Goal: Communication & Community: Answer question/provide support

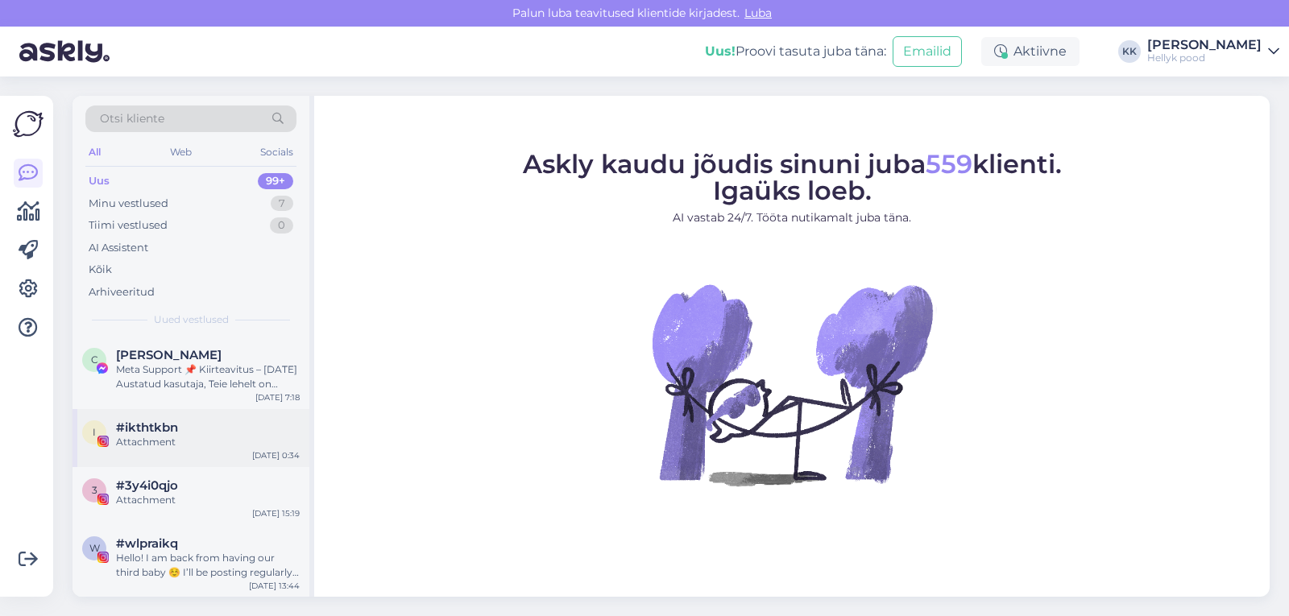
click at [196, 425] on div "#ikthtkbn" at bounding box center [208, 427] width 184 height 14
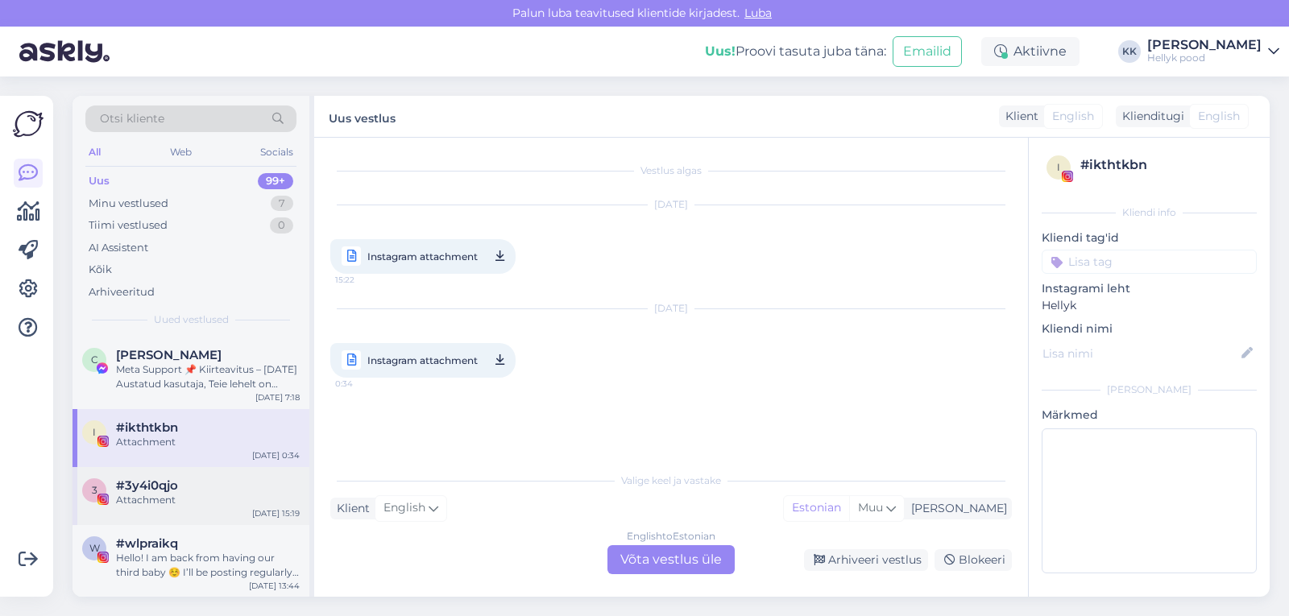
click at [182, 491] on div "#3y4i0qjo" at bounding box center [208, 485] width 184 height 14
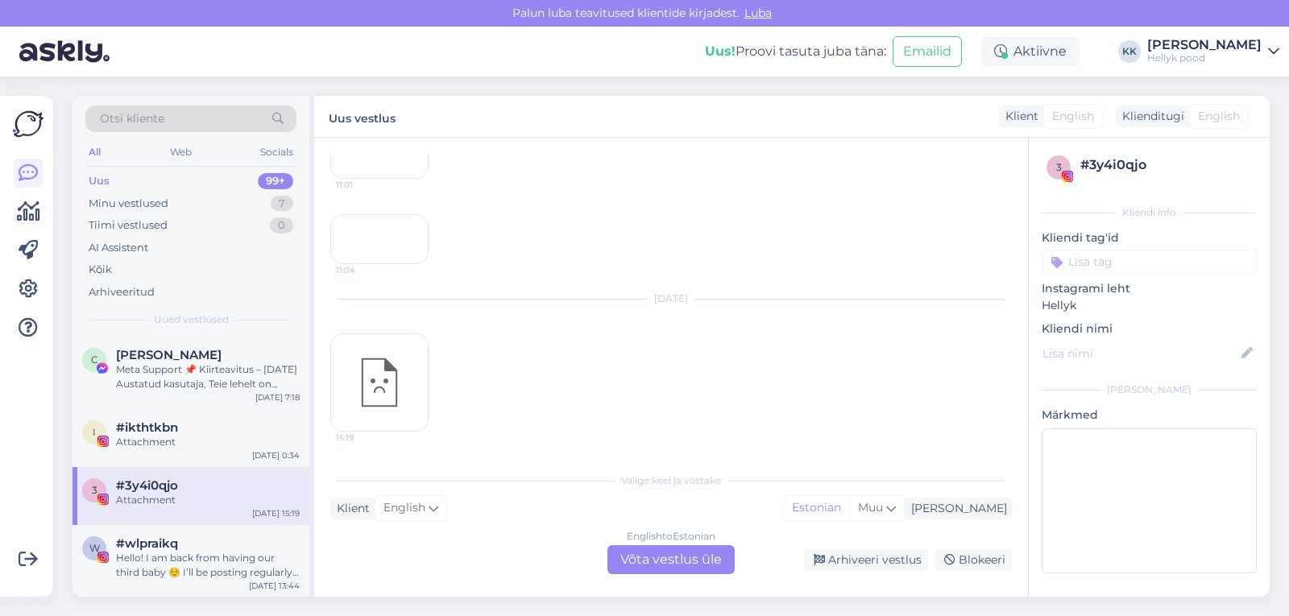
scroll to position [544, 0]
click at [141, 203] on div "Minu vestlused" at bounding box center [129, 204] width 80 height 16
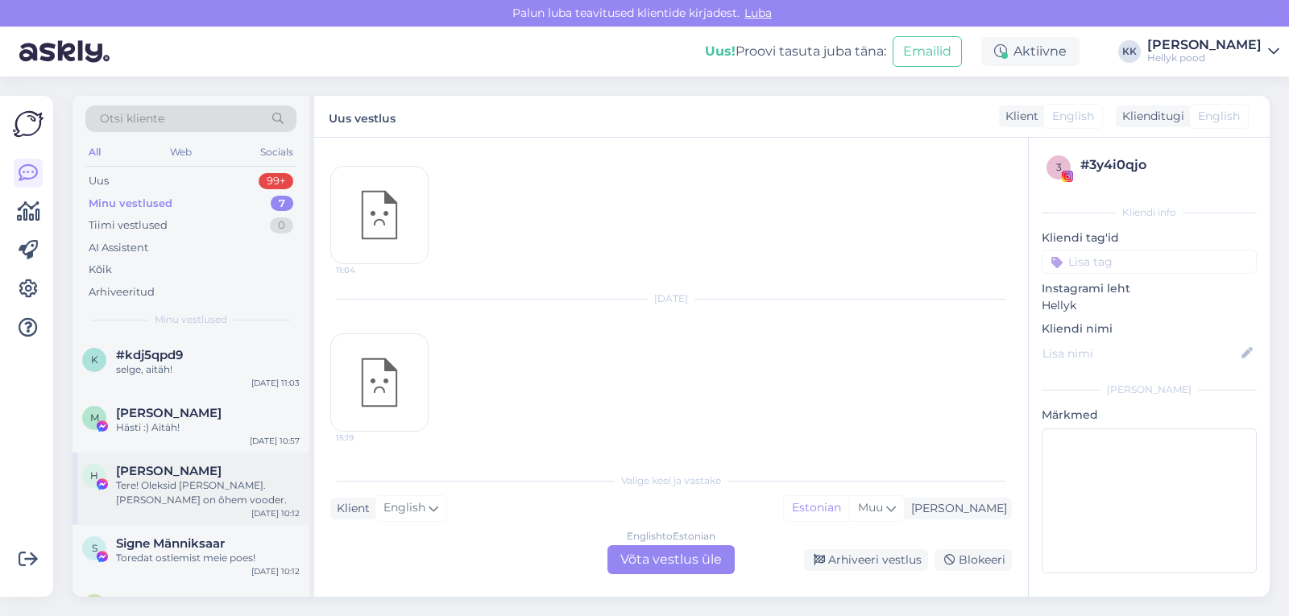
click at [159, 483] on div "Tere! Oleksid küll. Igori kummikutel on õhem vooder." at bounding box center [208, 492] width 184 height 29
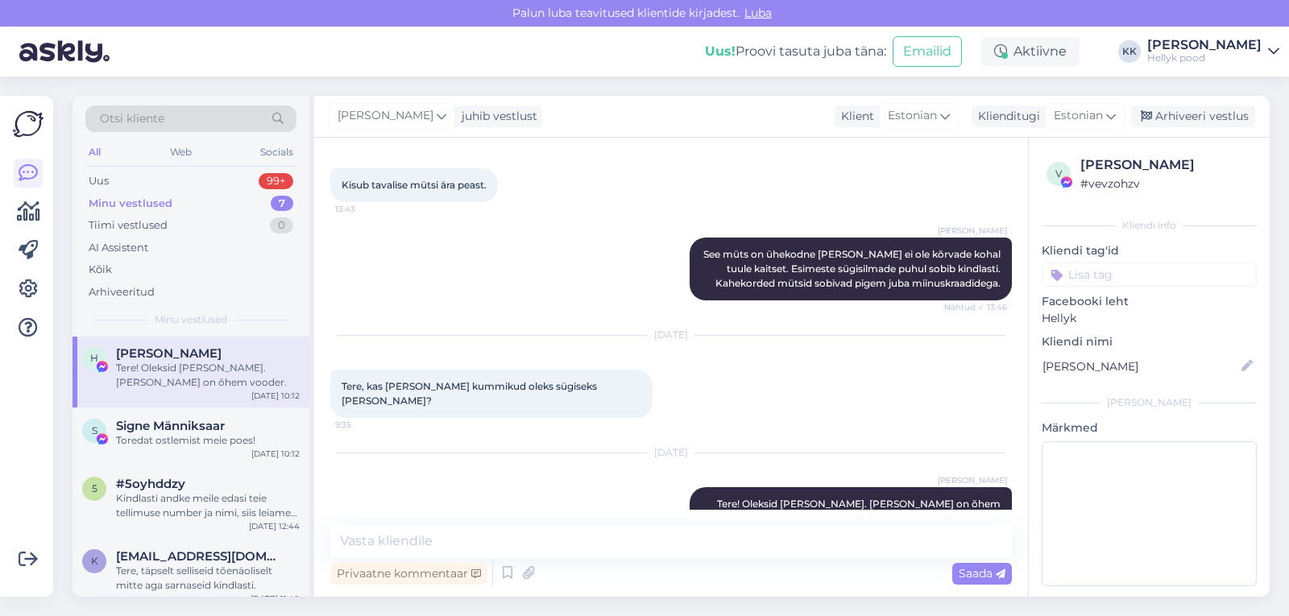
scroll to position [161, 0]
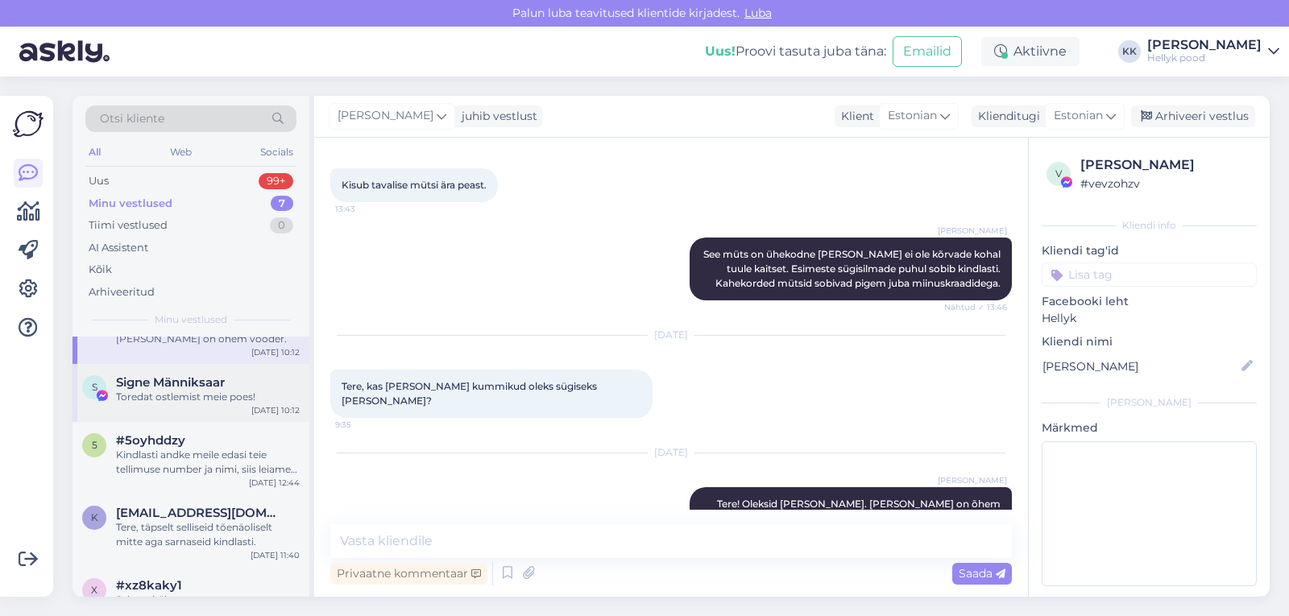
click at [195, 391] on div "Toredat ostlemist meie poes!" at bounding box center [208, 397] width 184 height 14
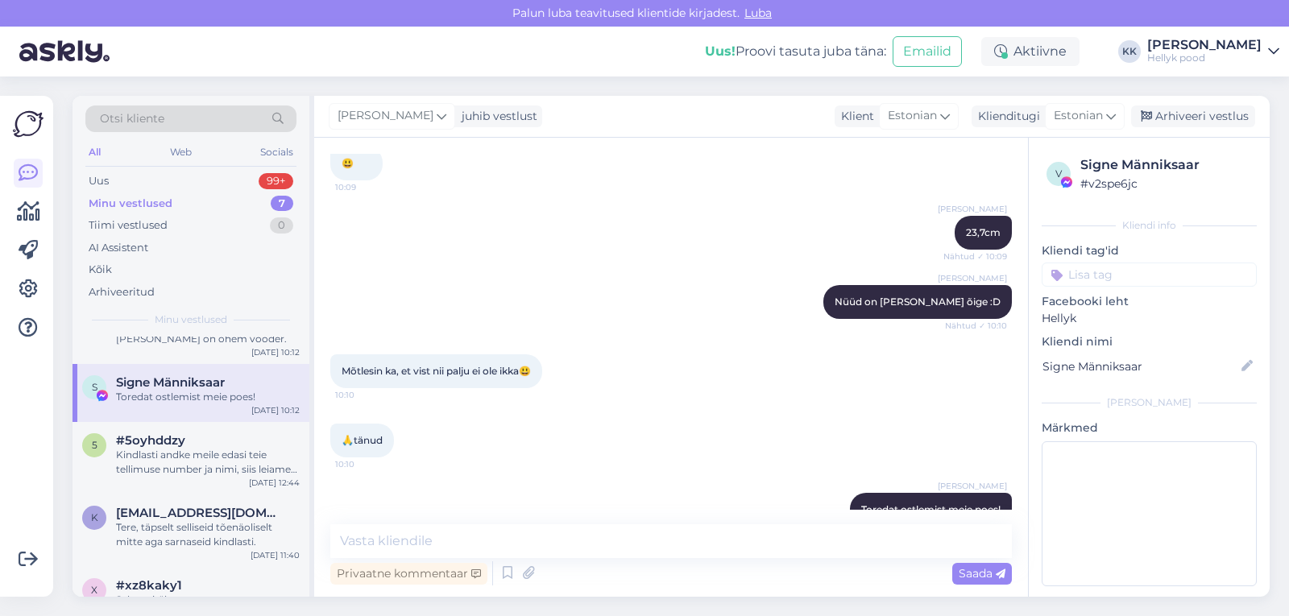
scroll to position [673, 0]
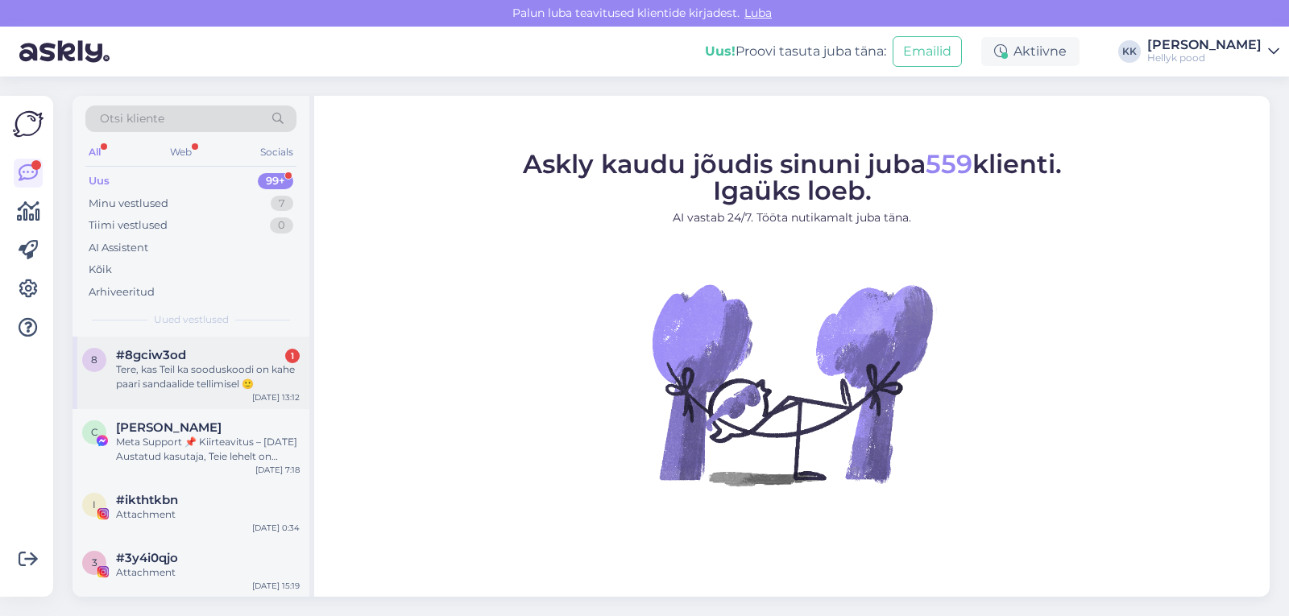
click at [184, 372] on div "Tere, kas Teil ka sooduskoodi on kahe paari sandaalide tellimisel 🙂" at bounding box center [208, 376] width 184 height 29
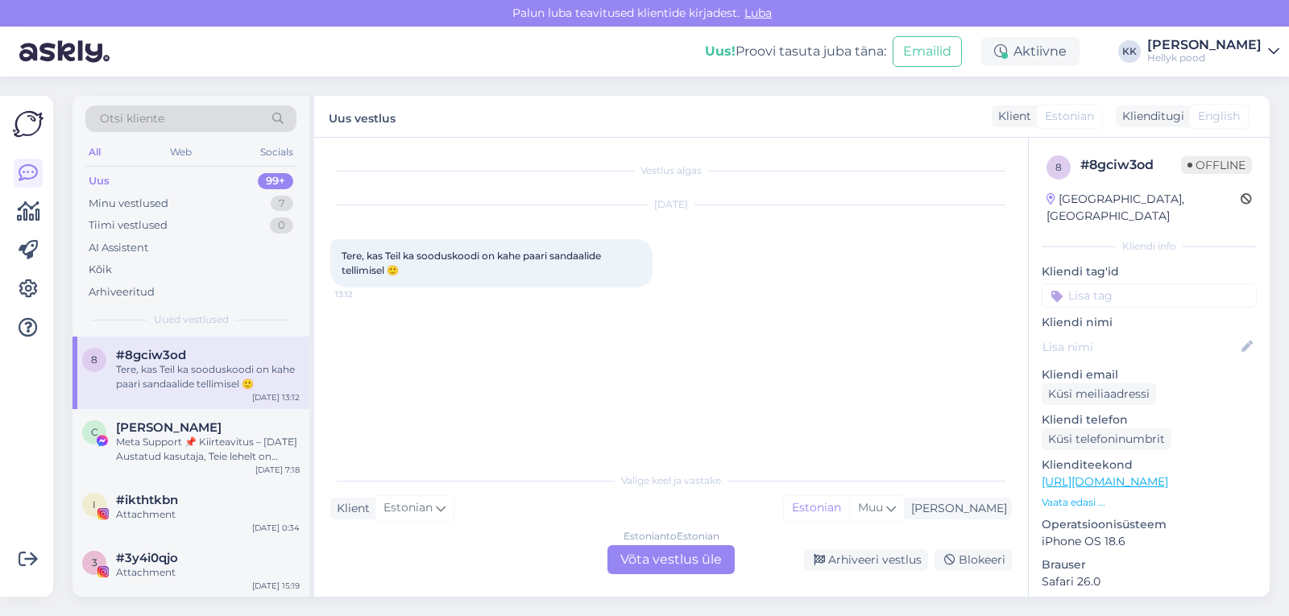
click at [644, 555] on div "Estonian to Estonian Võta vestlus üle" at bounding box center [670, 559] width 127 height 29
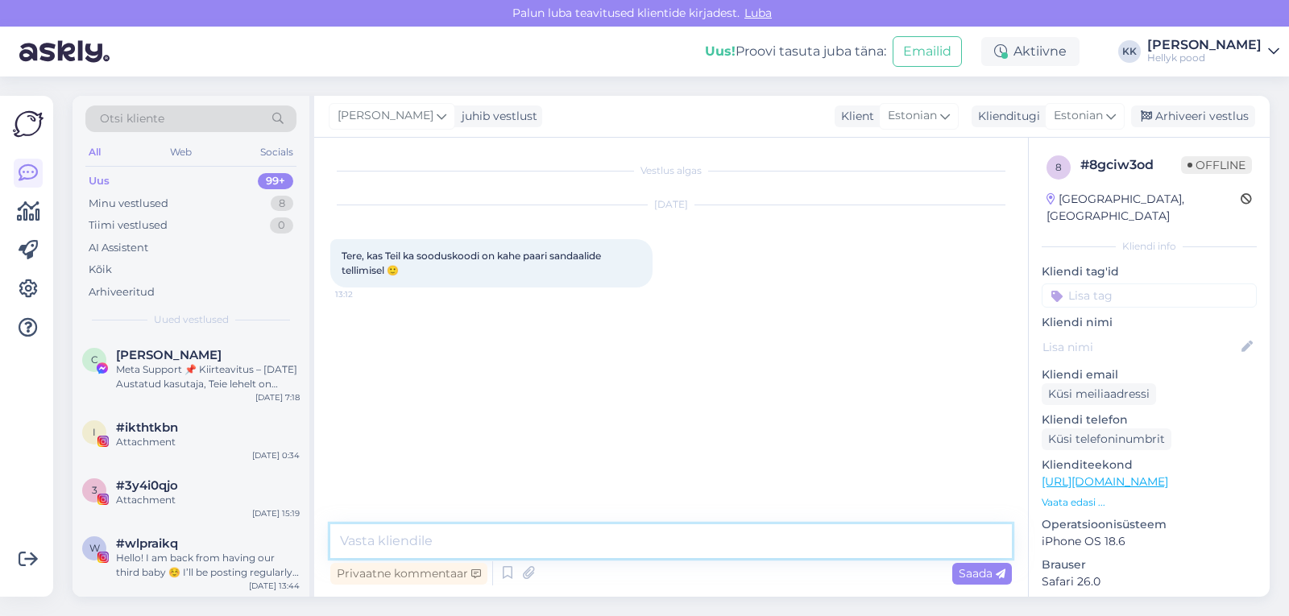
click at [441, 543] on textarea at bounding box center [670, 541] width 681 height 34
paste textarea "ABPM"
type textarea "Tere! Tegin teile sooduskupongi. Kood on ABPM. Head ostlemist!"
click at [972, 572] on span "Saada" at bounding box center [981, 573] width 47 height 14
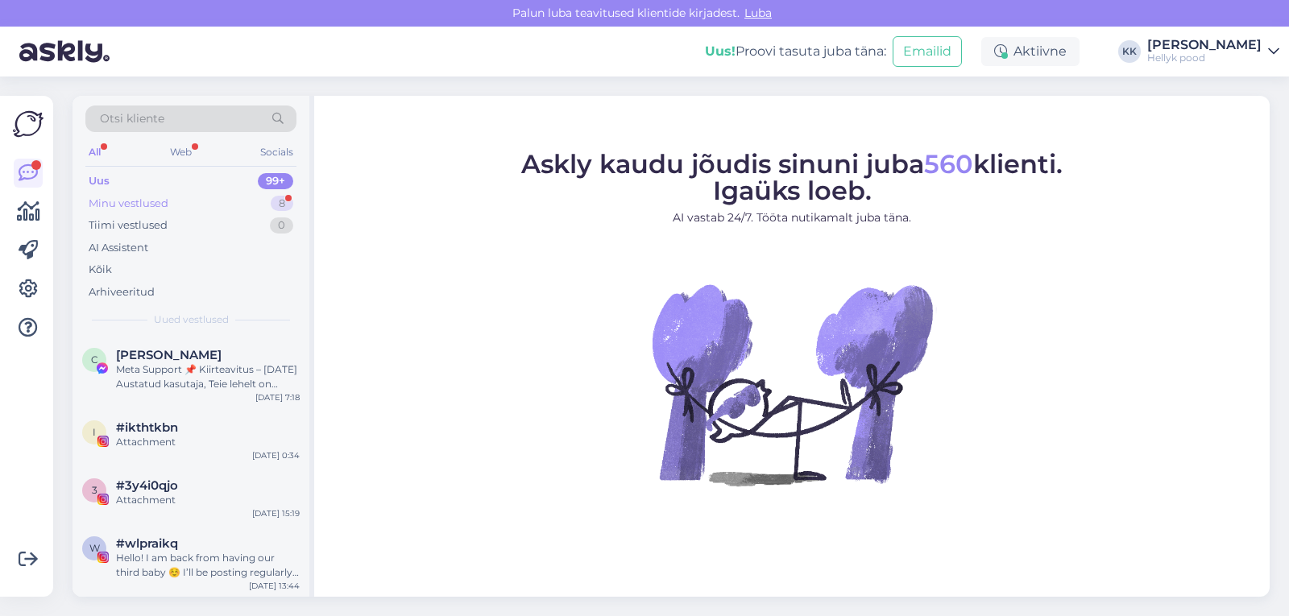
click at [125, 203] on div "Minu vestlused" at bounding box center [129, 204] width 80 height 16
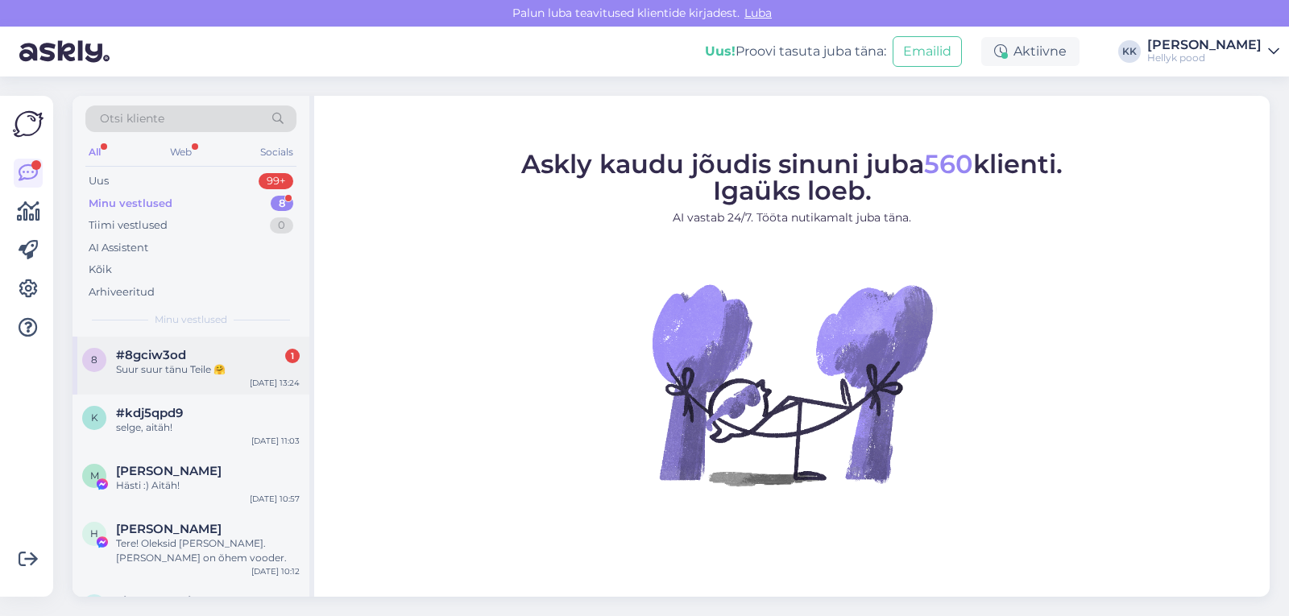
click at [148, 360] on span "#8gciw3od" at bounding box center [151, 355] width 70 height 14
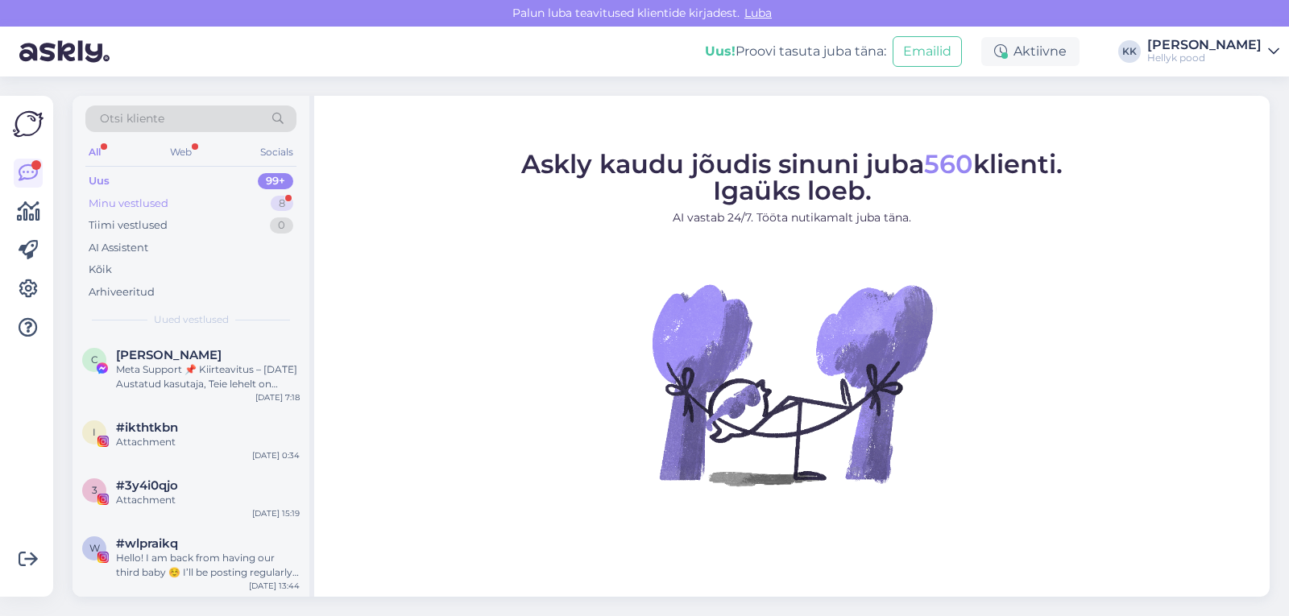
click at [127, 197] on div "Minu vestlused" at bounding box center [129, 204] width 80 height 16
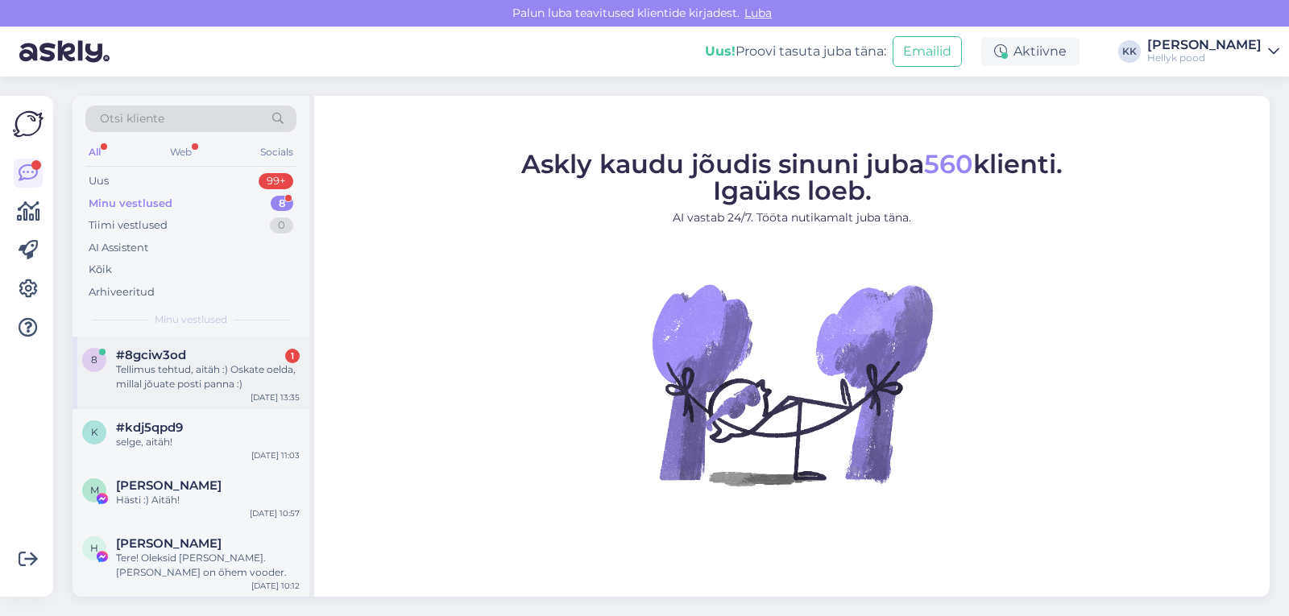
click at [175, 360] on span "#8gciw3od" at bounding box center [151, 355] width 70 height 14
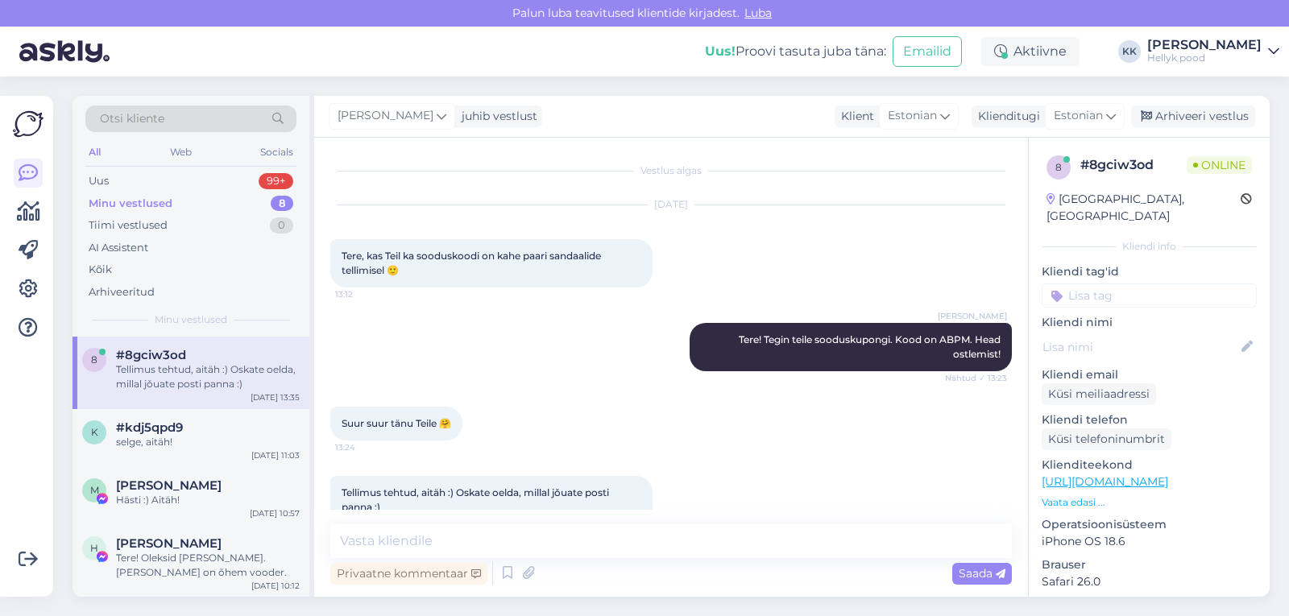
scroll to position [32, 0]
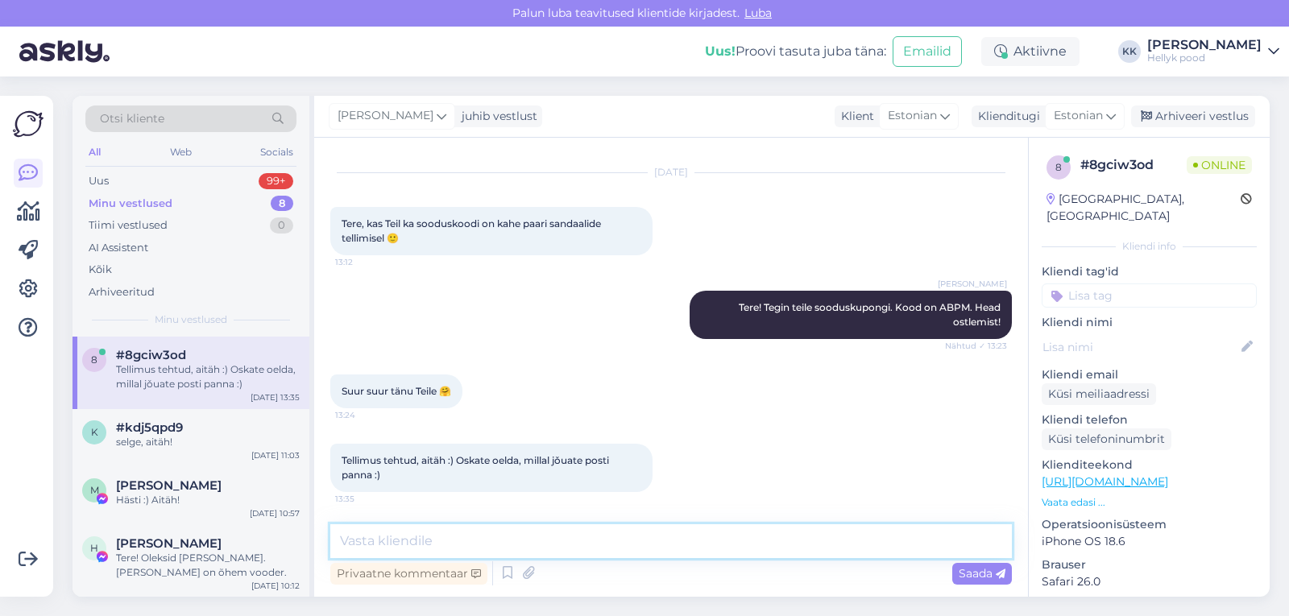
click at [455, 541] on textarea at bounding box center [670, 541] width 681 height 34
type textarea "Palun öelge oma tellimuse number ja nimi, ehk jõuame [PERSON_NAME] panna"
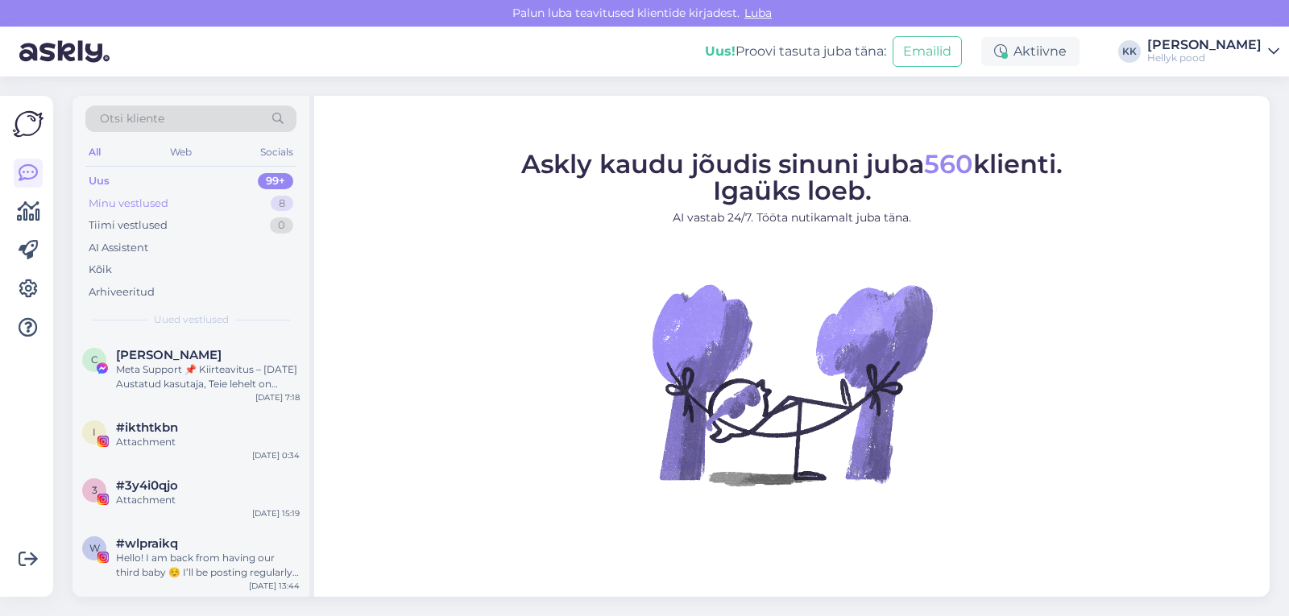
click at [133, 196] on div "Minu vestlused" at bounding box center [129, 204] width 80 height 16
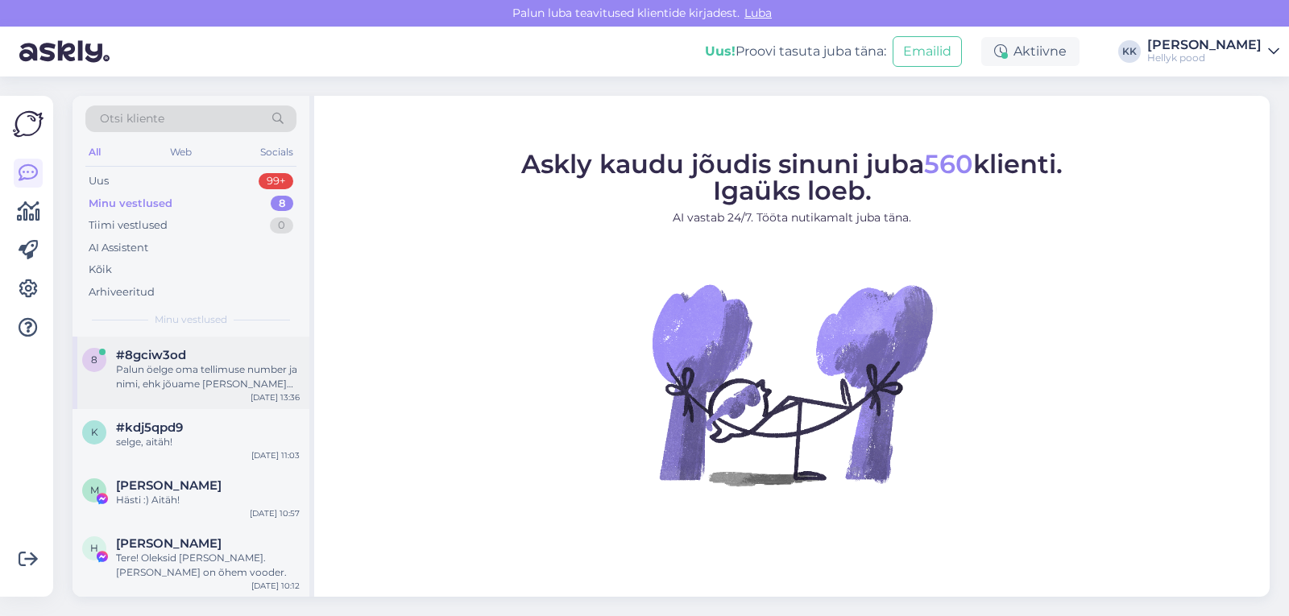
click at [213, 374] on div "Palun öelge oma tellimuse number ja nimi, ehk jõuame [PERSON_NAME] panna" at bounding box center [208, 376] width 184 height 29
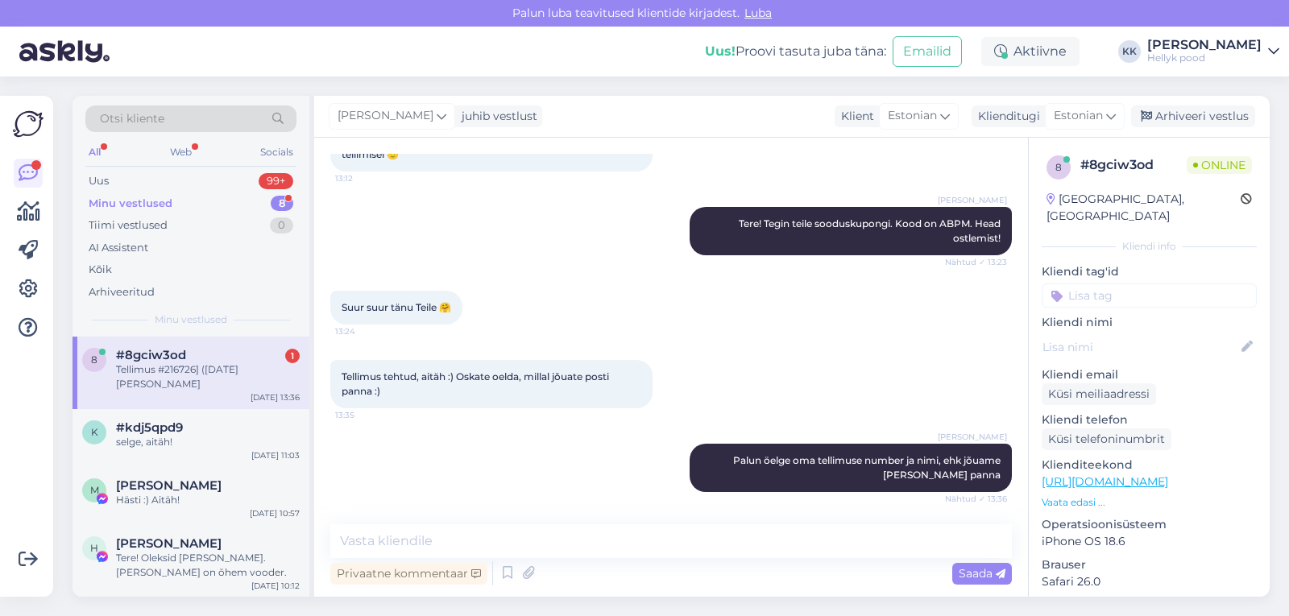
scroll to position [185, 0]
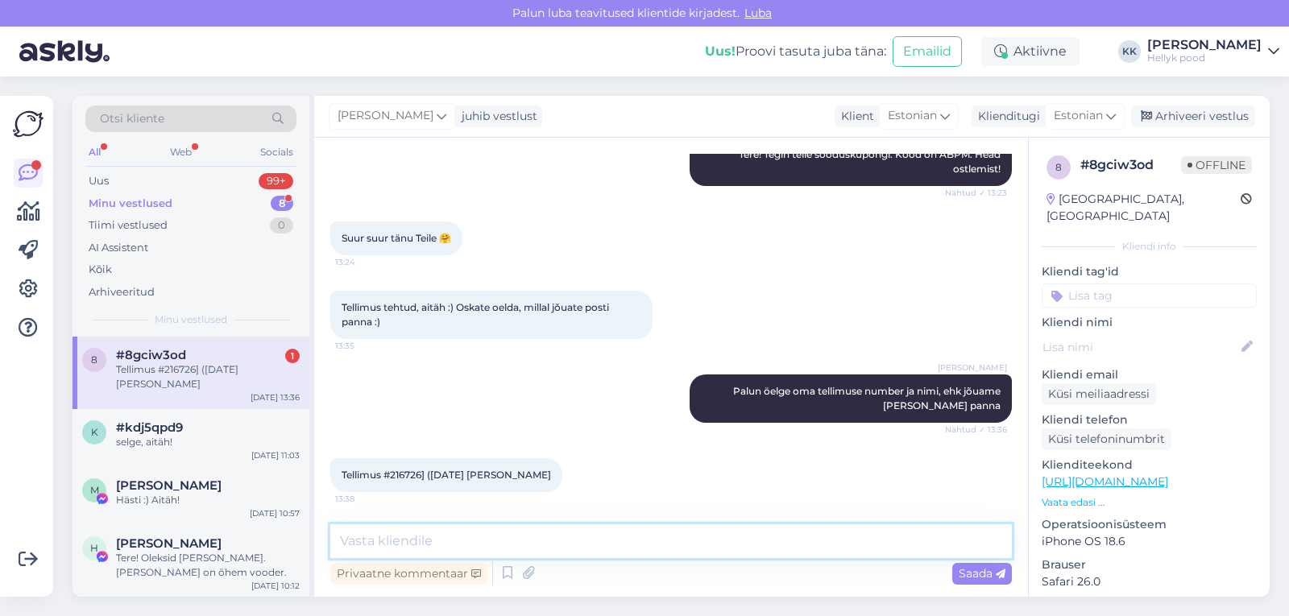
click at [481, 544] on textarea at bounding box center [670, 541] width 681 height 34
type textarea "Teie tellimus sai just pakitud ja läheb täna teele."
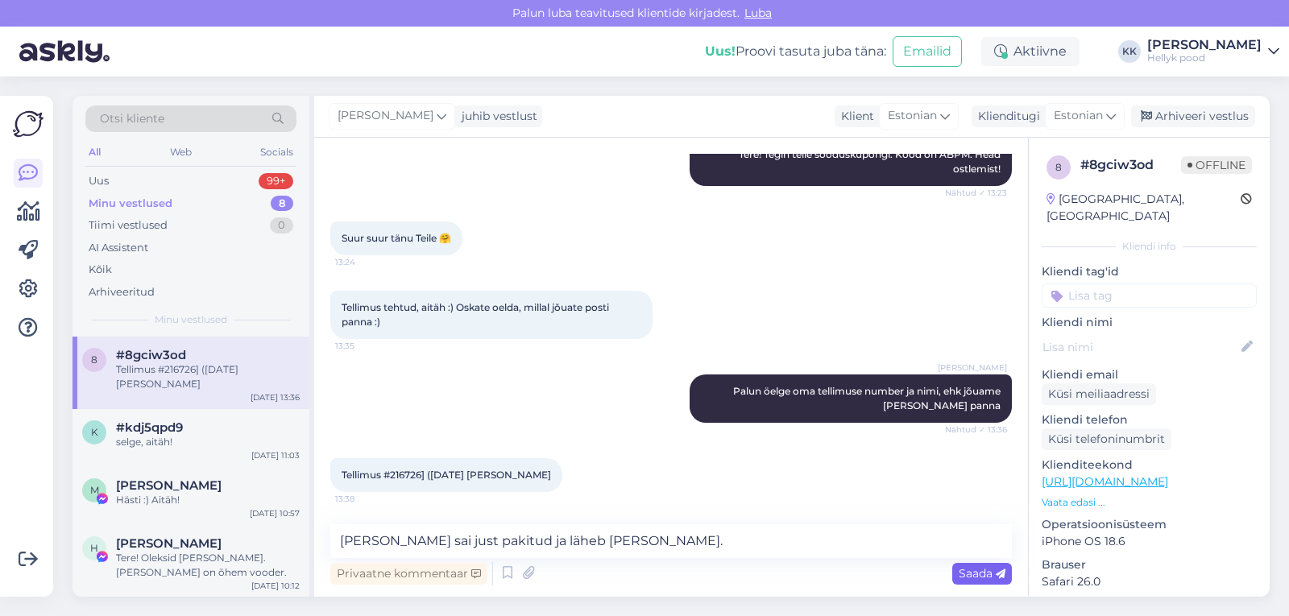
click at [962, 575] on span "Saada" at bounding box center [981, 573] width 47 height 14
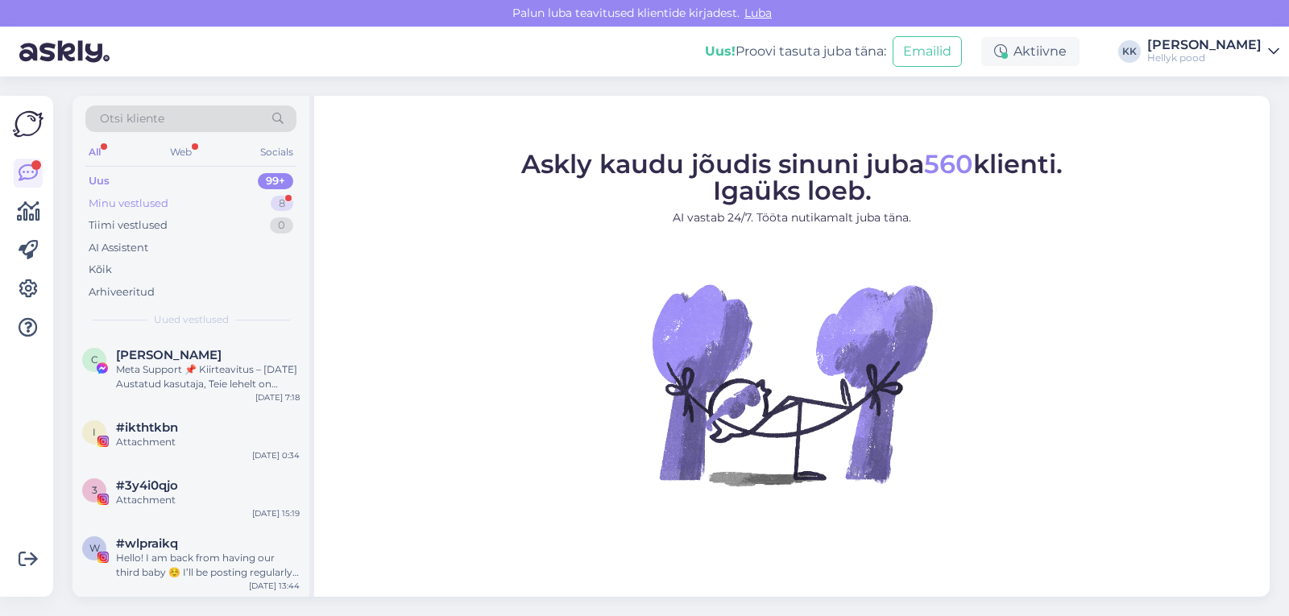
click at [121, 201] on div "Minu vestlused" at bounding box center [129, 204] width 80 height 16
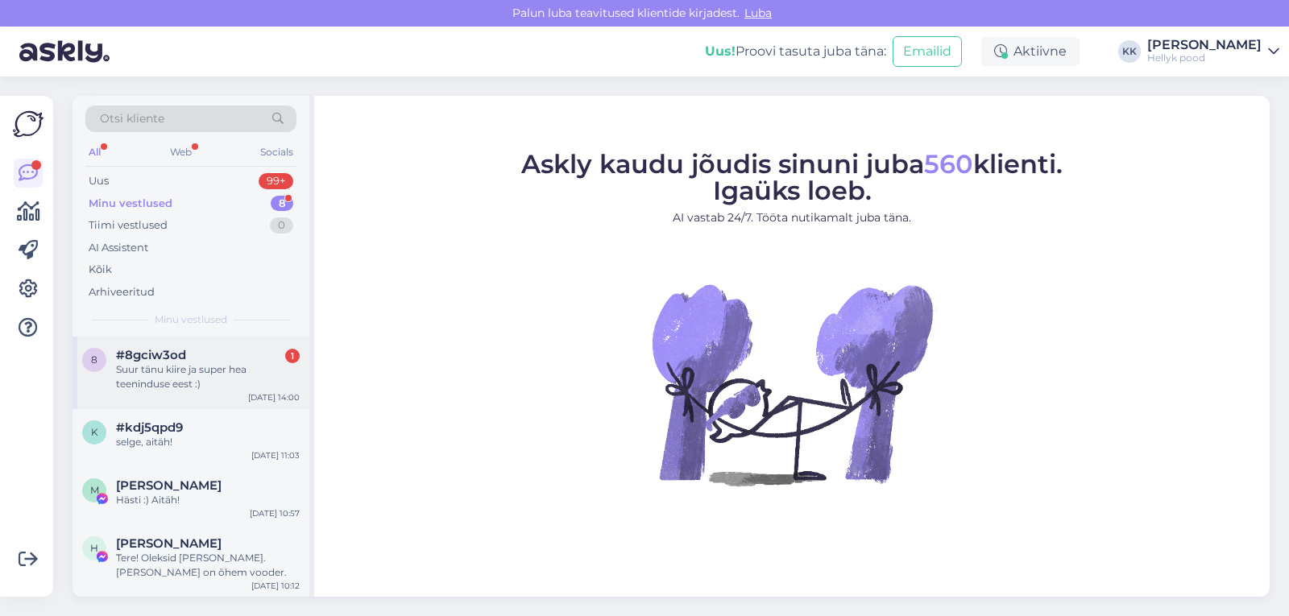
click at [208, 366] on div "Suur tänu kiire ja super hea teeninduse eest :)" at bounding box center [208, 376] width 184 height 29
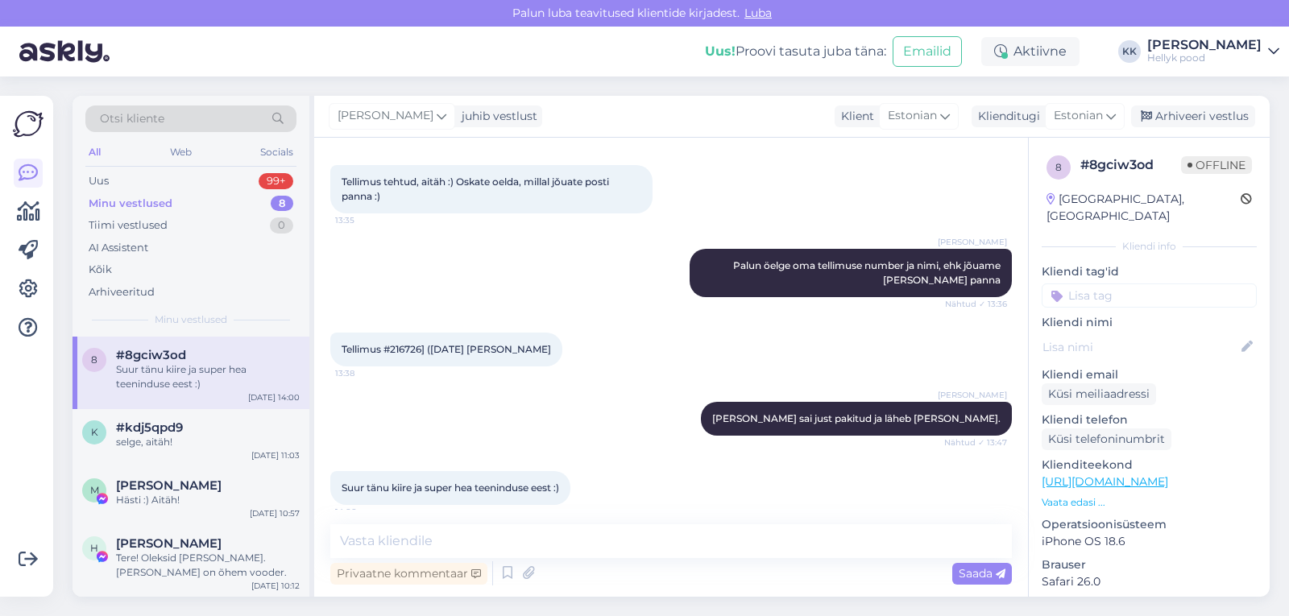
scroll to position [324, 0]
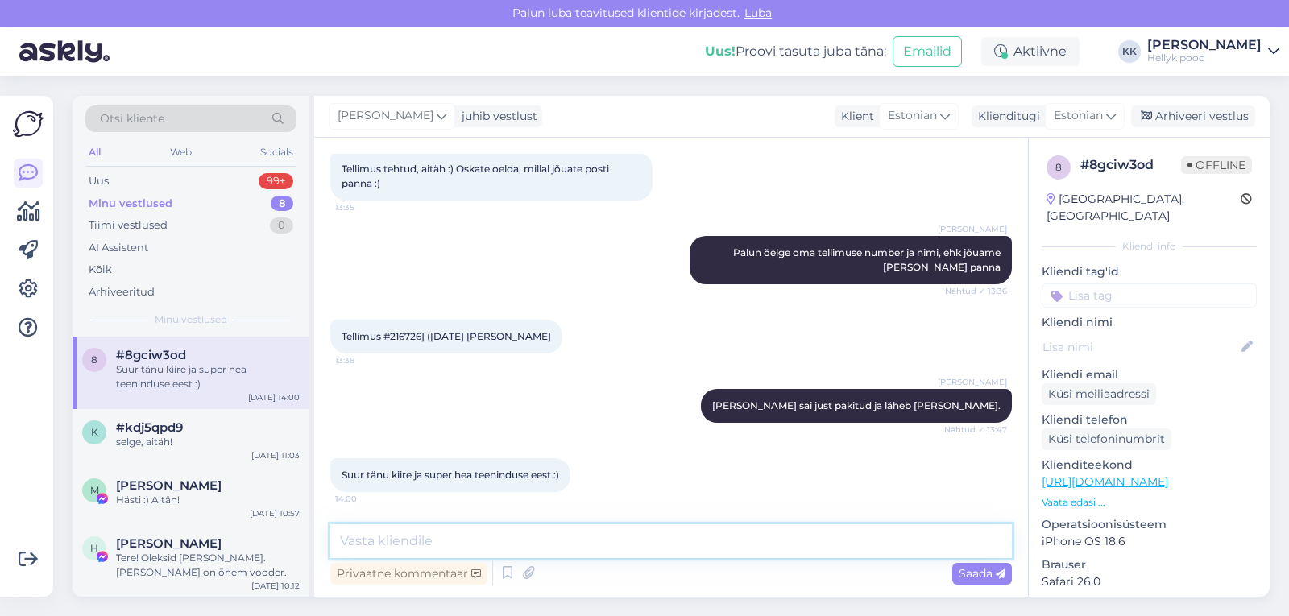
click at [477, 537] on textarea at bounding box center [670, 541] width 681 height 34
type textarea "Palun! :)"
click at [979, 572] on span "Saada" at bounding box center [981, 573] width 47 height 14
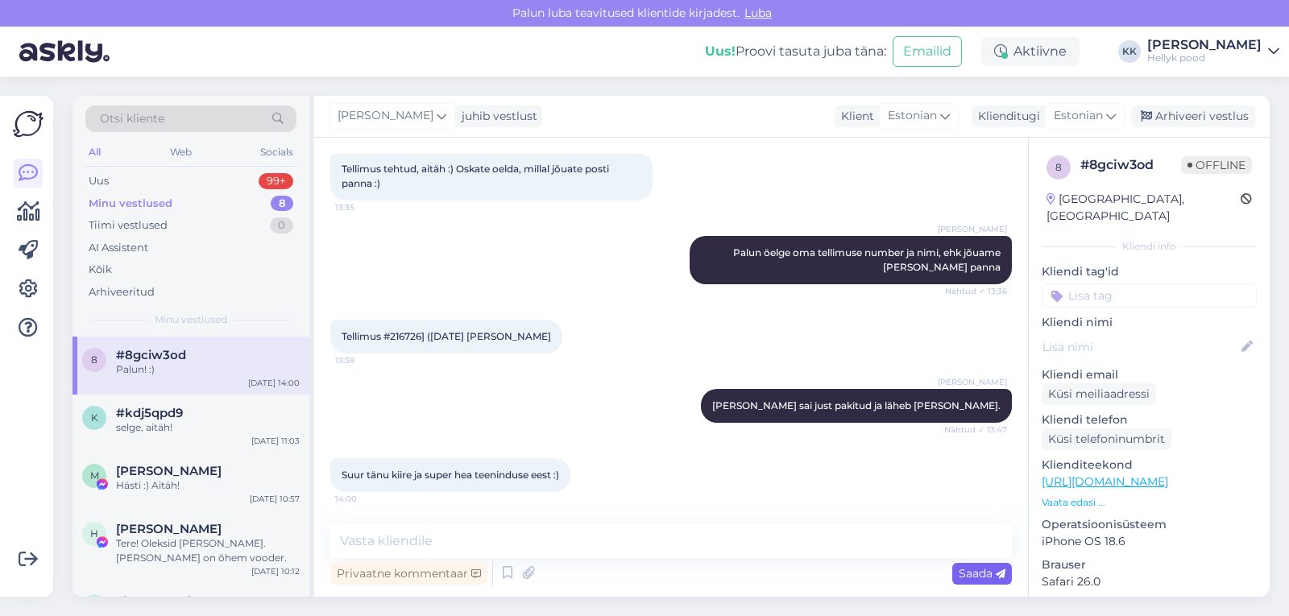
scroll to position [393, 0]
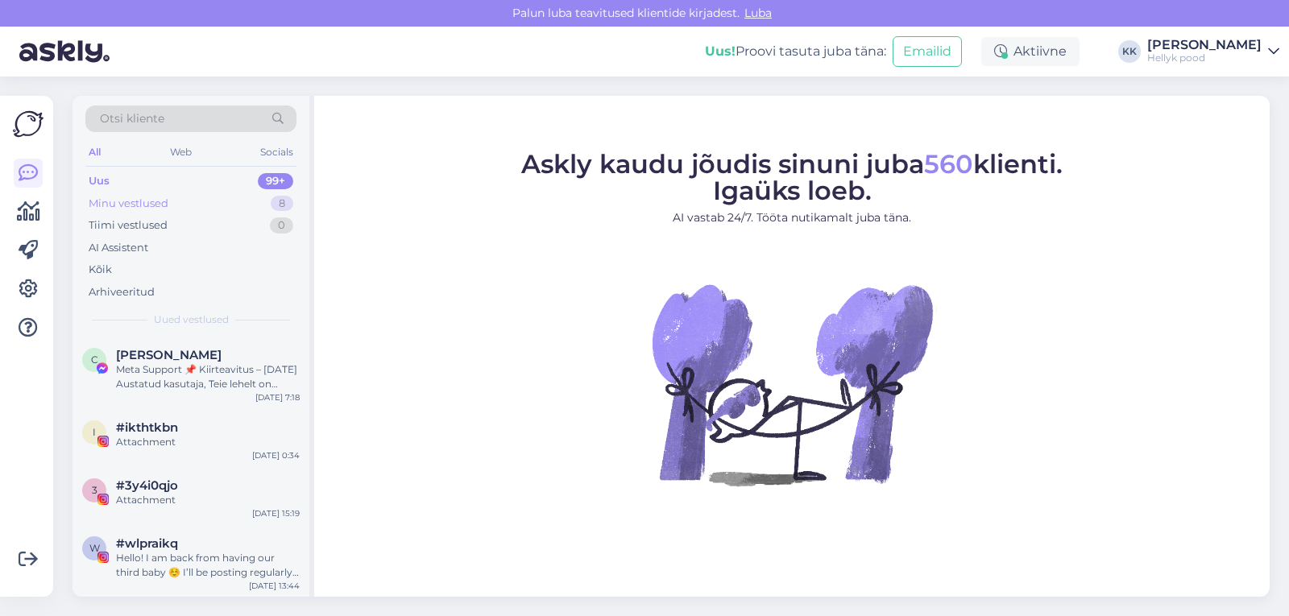
click at [136, 206] on div "Minu vestlused" at bounding box center [129, 204] width 80 height 16
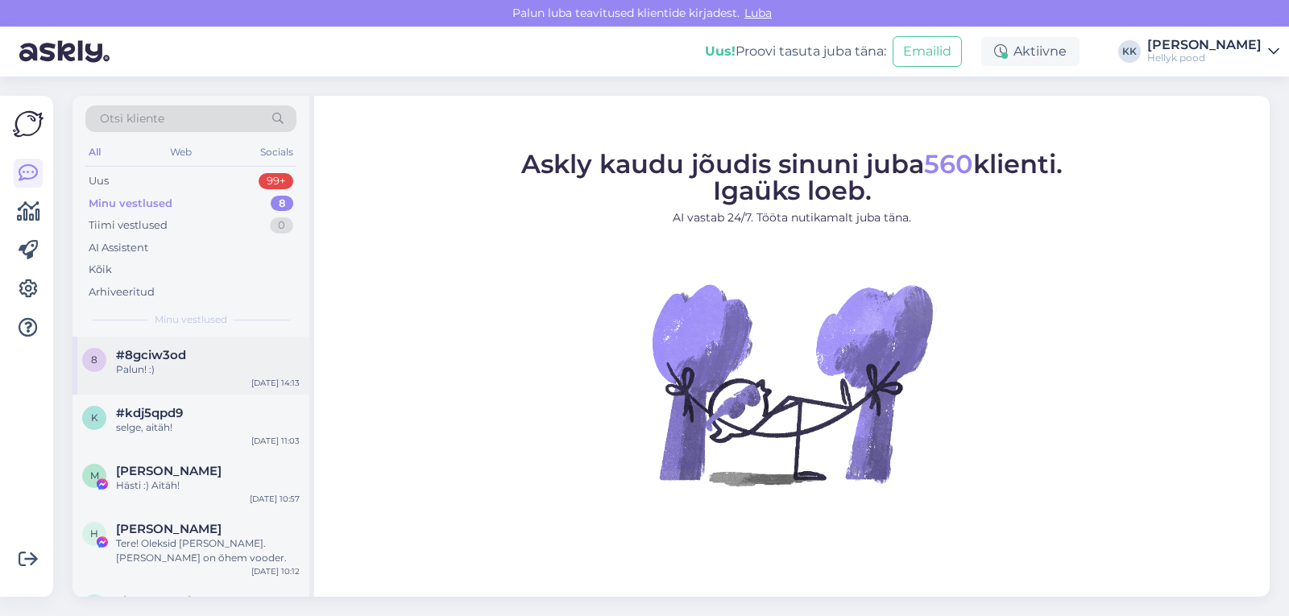
click at [134, 362] on span "#8gciw3od" at bounding box center [151, 355] width 70 height 14
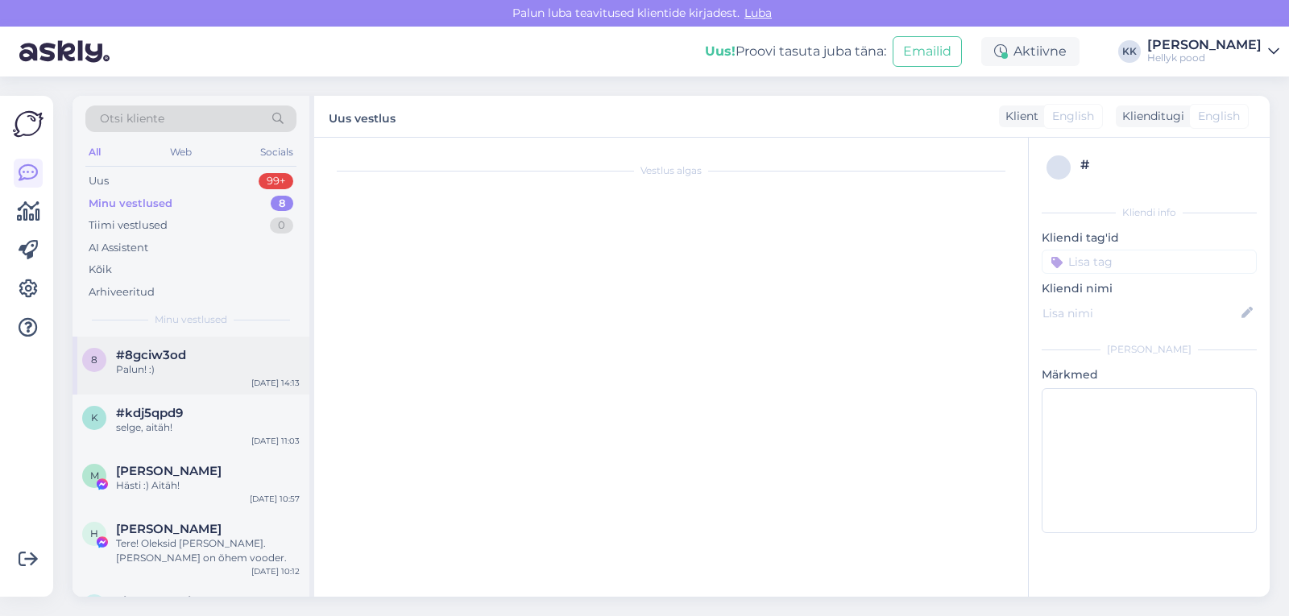
scroll to position [393, 0]
